Goal: Find contact information: Find contact information

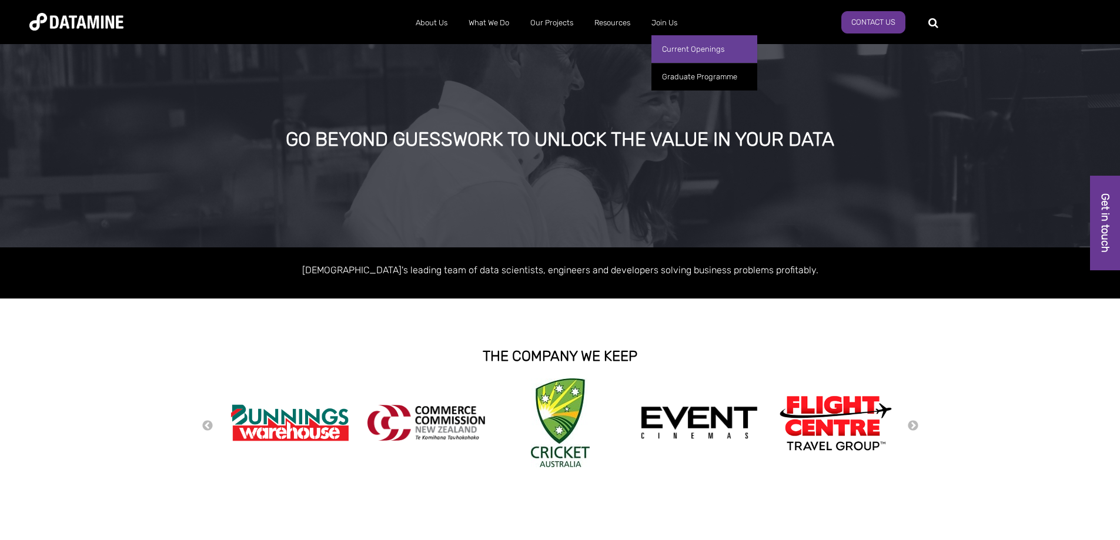
click at [671, 45] on link "Current Openings" at bounding box center [704, 49] width 106 height 28
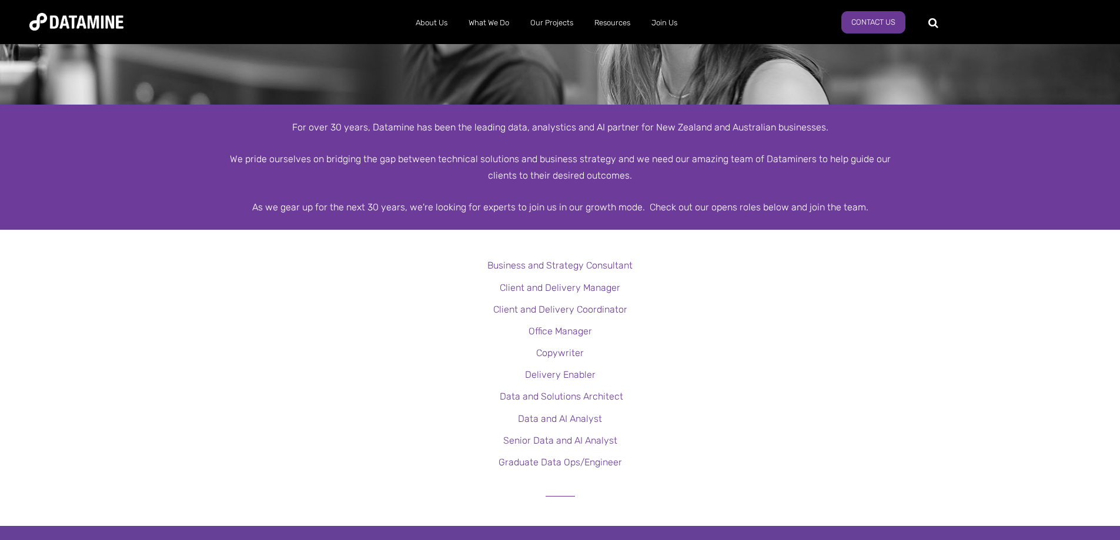
scroll to position [176, 0]
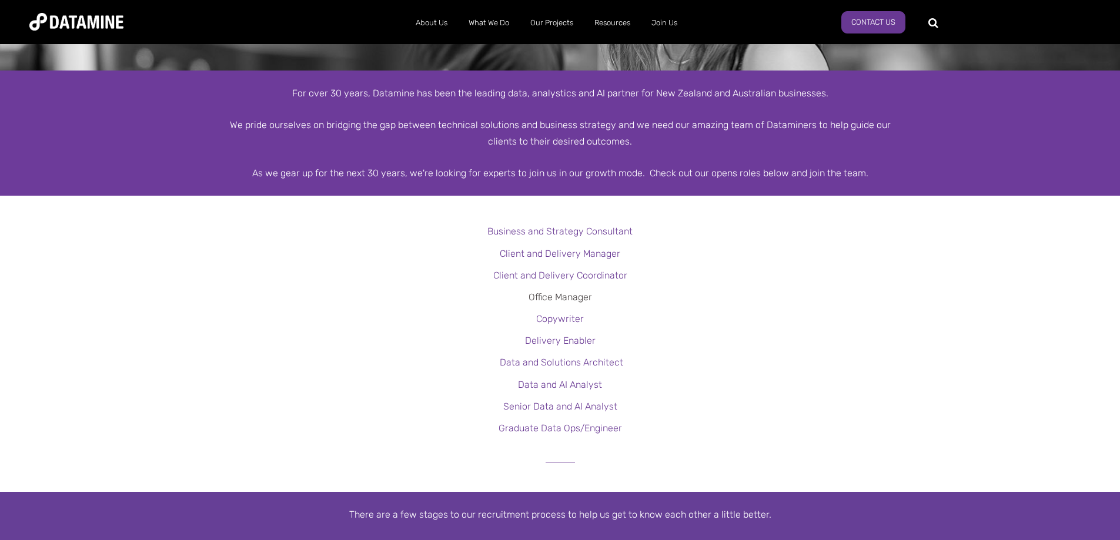
click at [561, 295] on link "Office Manager" at bounding box center [560, 297] width 63 height 11
click at [870, 28] on link "Contact Us" at bounding box center [873, 22] width 64 height 22
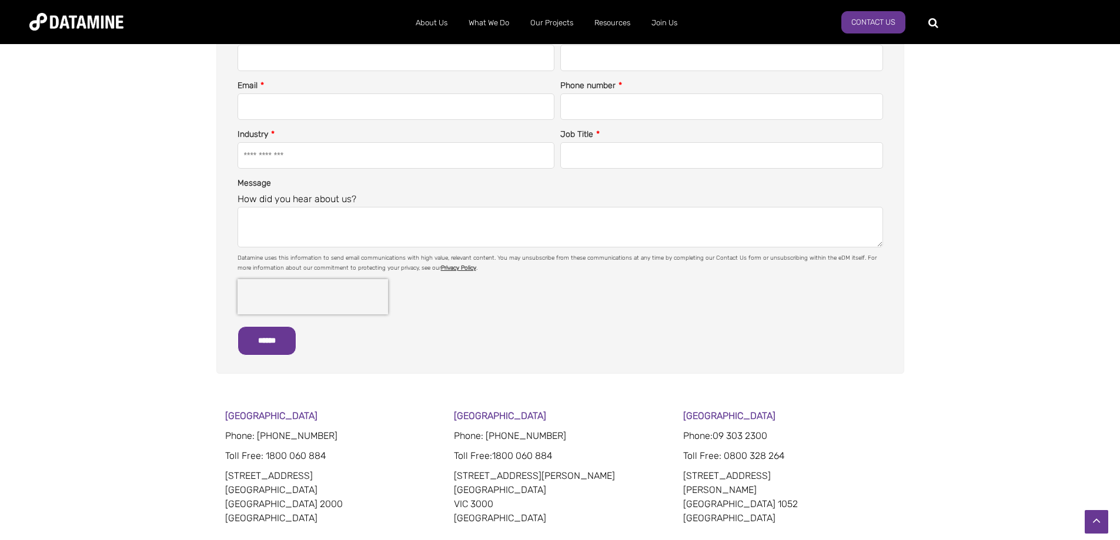
scroll to position [529, 0]
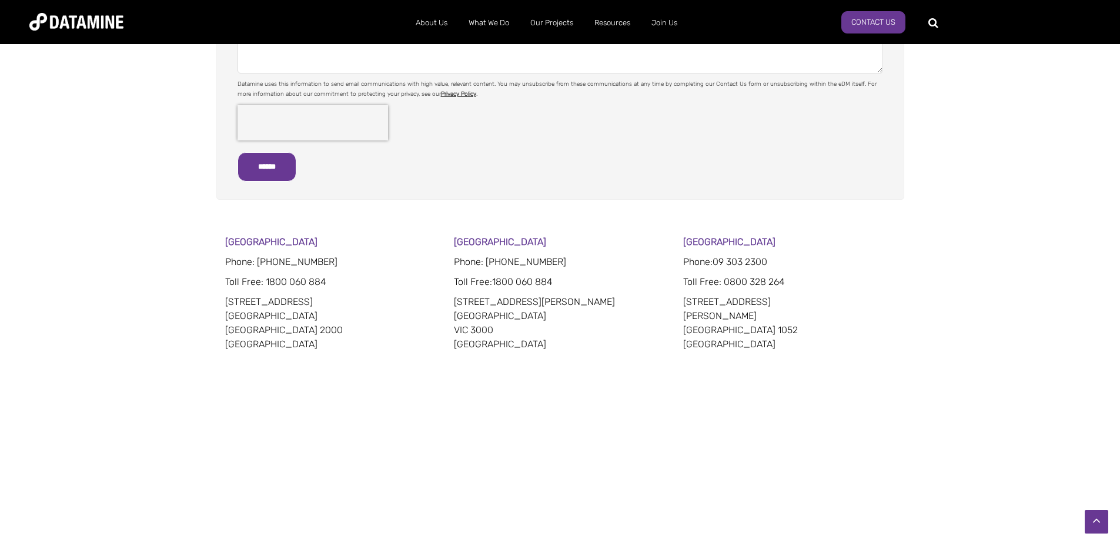
drag, startPoint x: 685, startPoint y: 301, endPoint x: 765, endPoint y: 304, distance: 80.6
click at [765, 304] on p "15 Faraday Street Parnell Auckland 1052 New Zealand" at bounding box center [789, 323] width 212 height 56
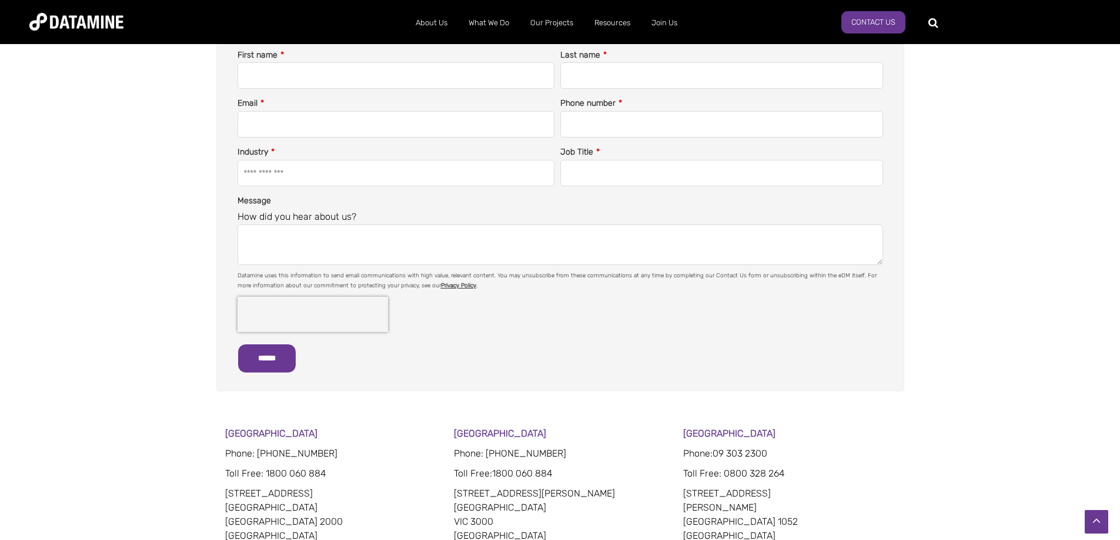
scroll to position [217, 0]
